Goal: Communication & Community: Share content

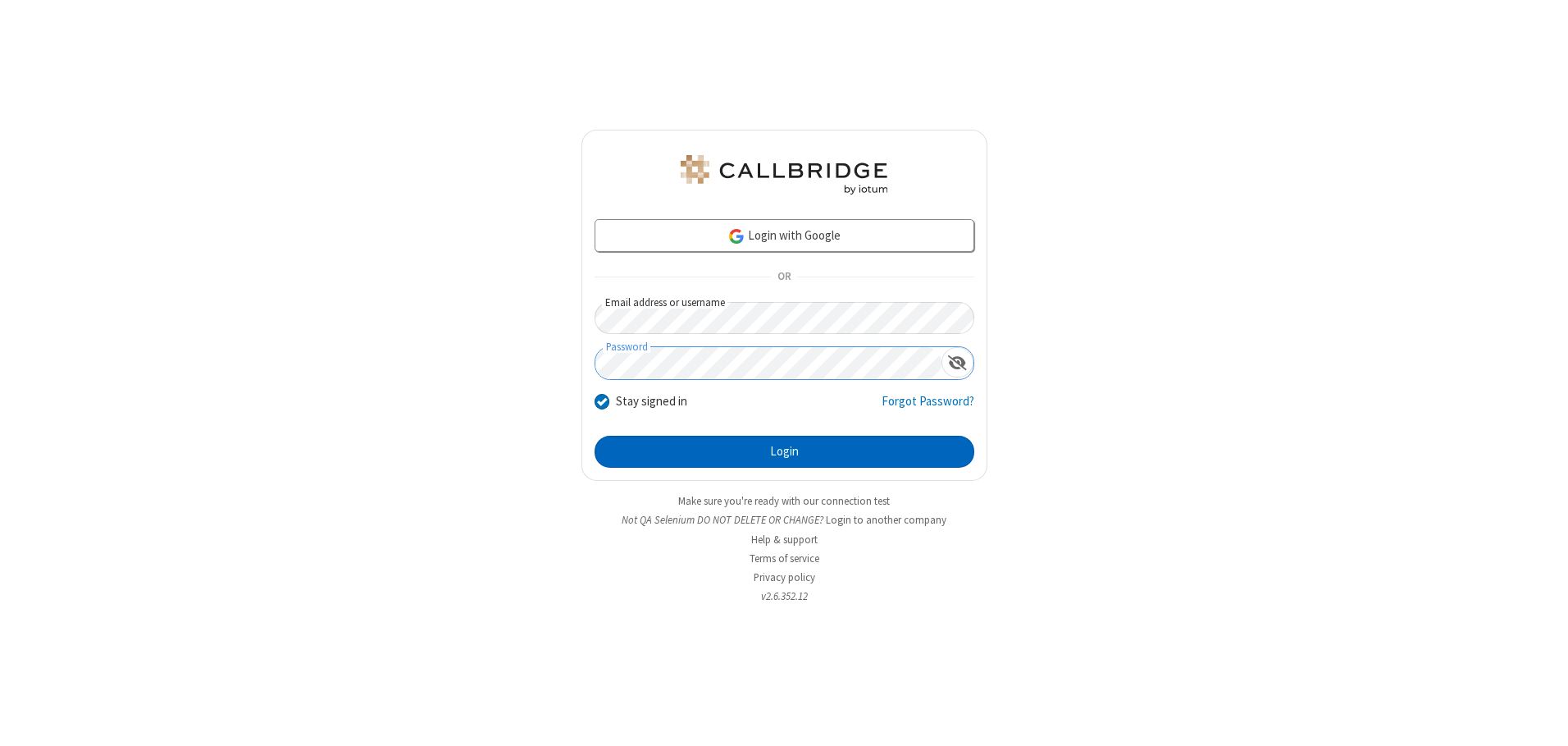
click at [784, 451] on button "Login" at bounding box center [784, 452] width 380 height 33
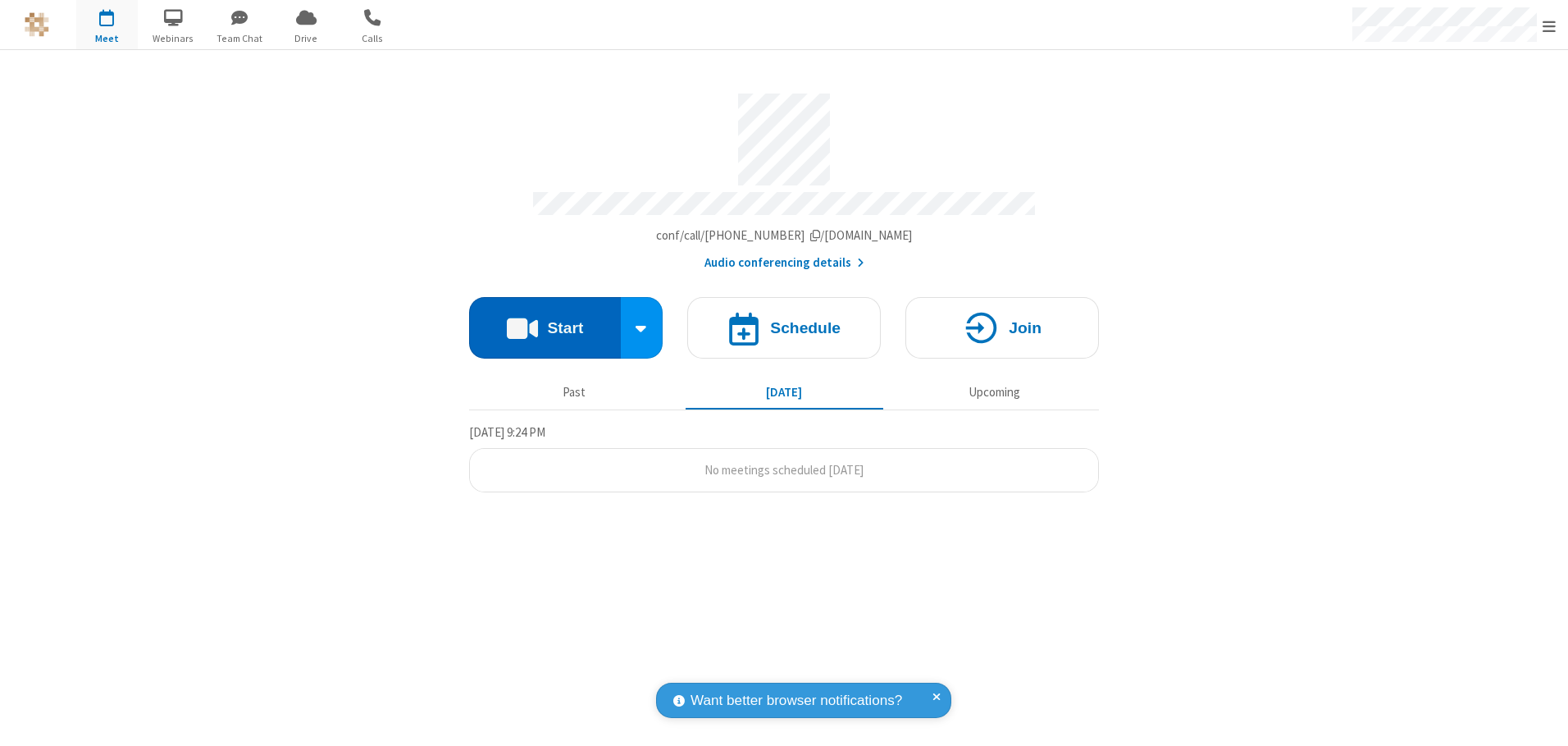
click at [544, 322] on button "Start" at bounding box center [544, 328] width 151 height 62
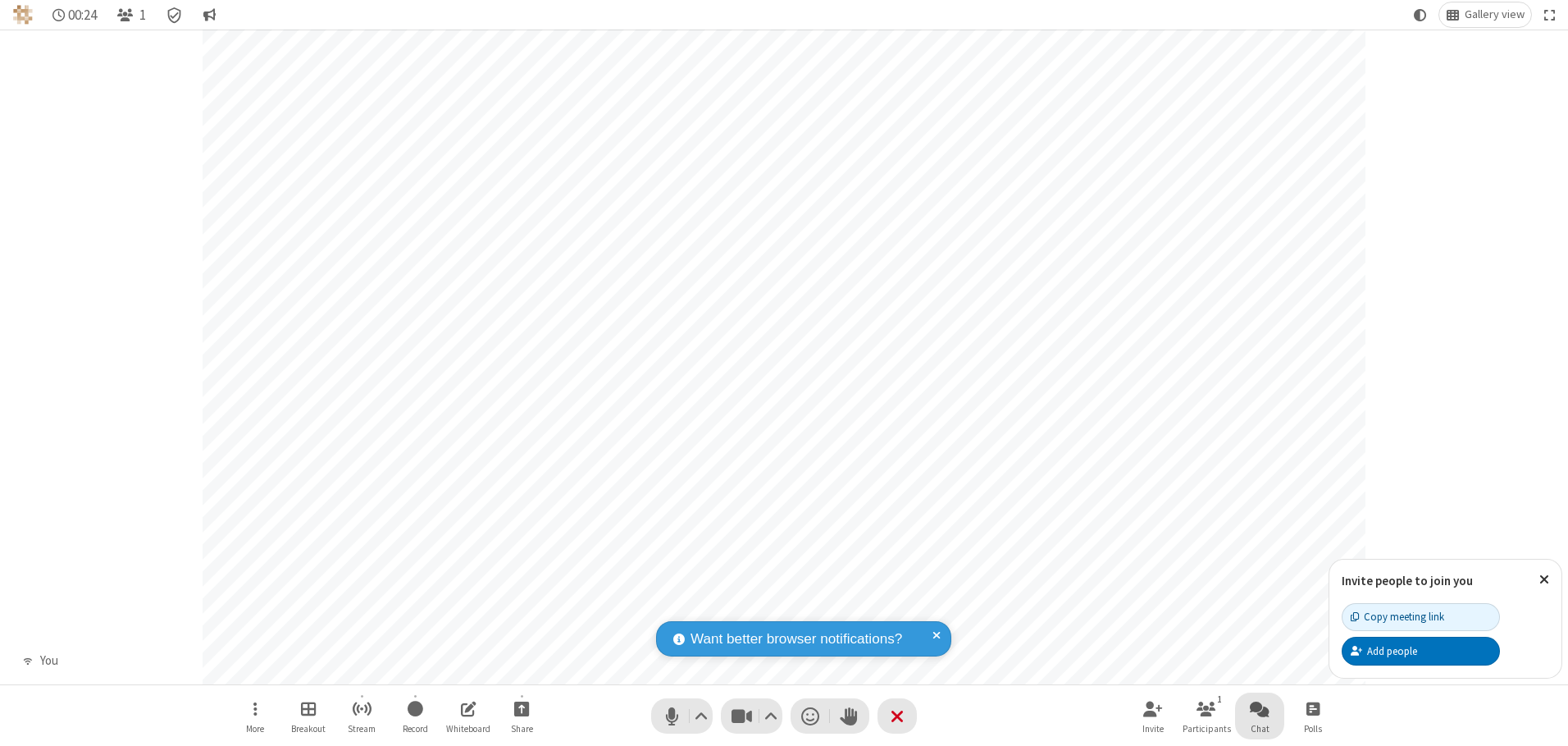
click at [1259, 708] on span "Open chat" at bounding box center [1259, 708] width 20 height 21
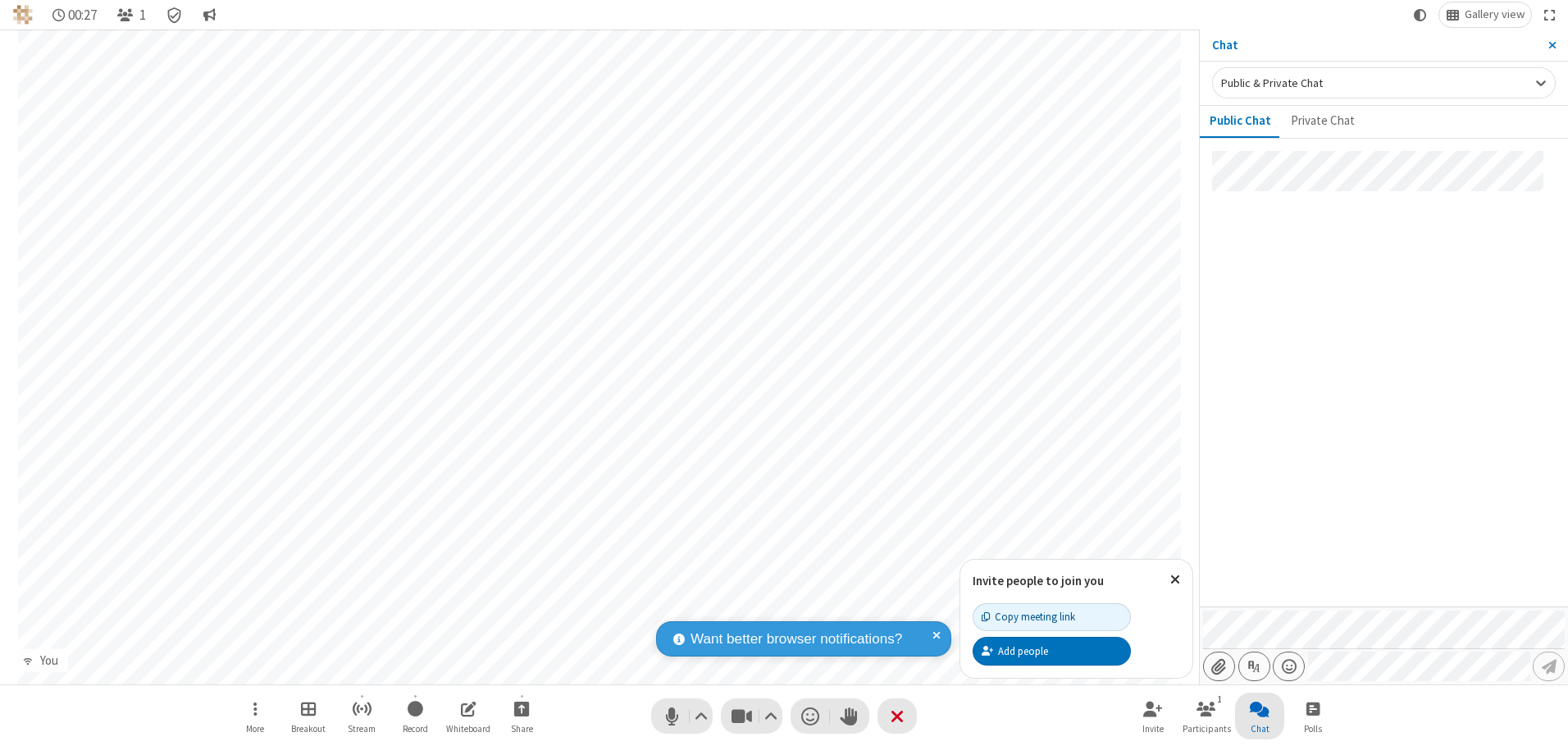
type input "C:\fakepath\doc_test.docx"
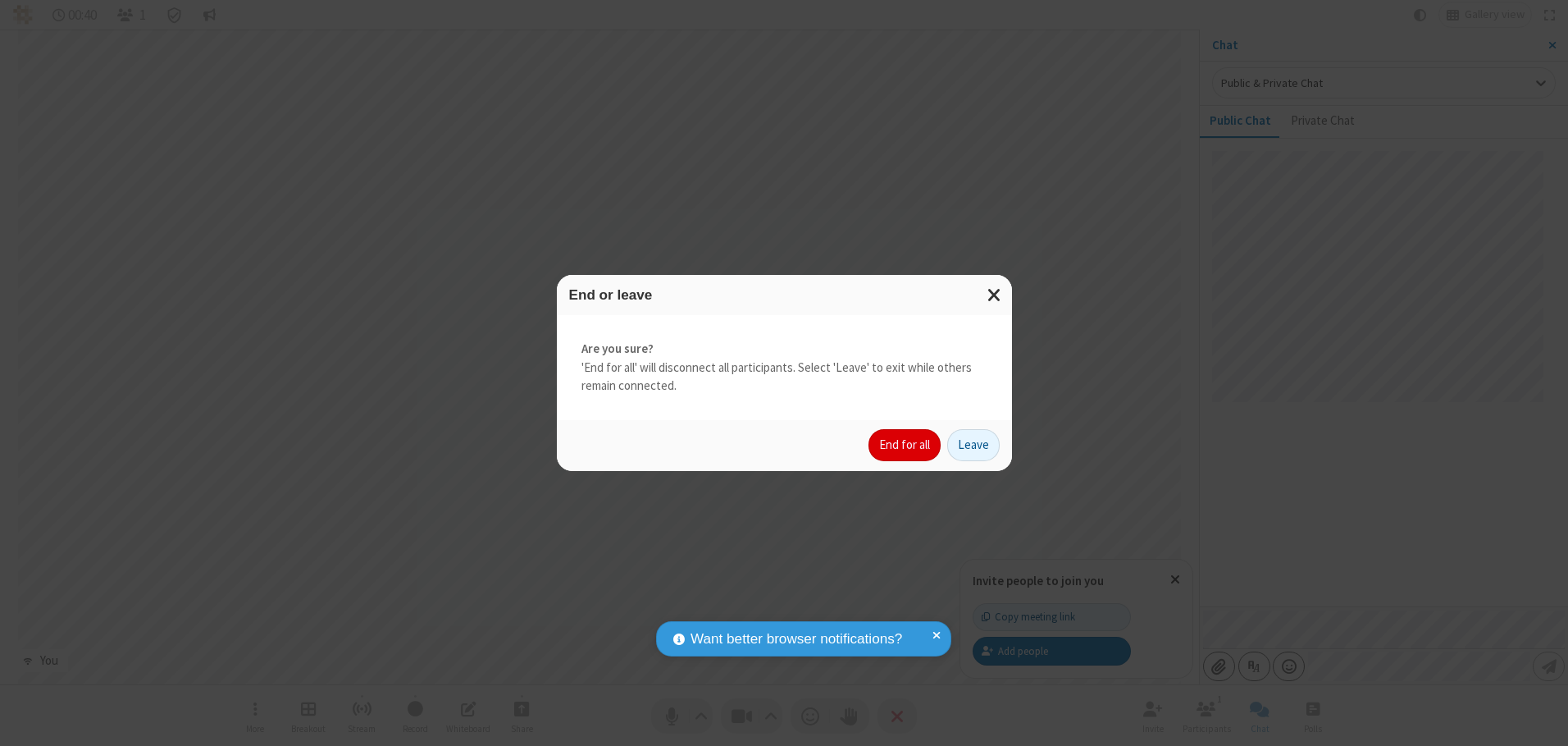
click at [905, 445] on button "End for all" at bounding box center [904, 445] width 72 height 33
